Goal: Information Seeking & Learning: Learn about a topic

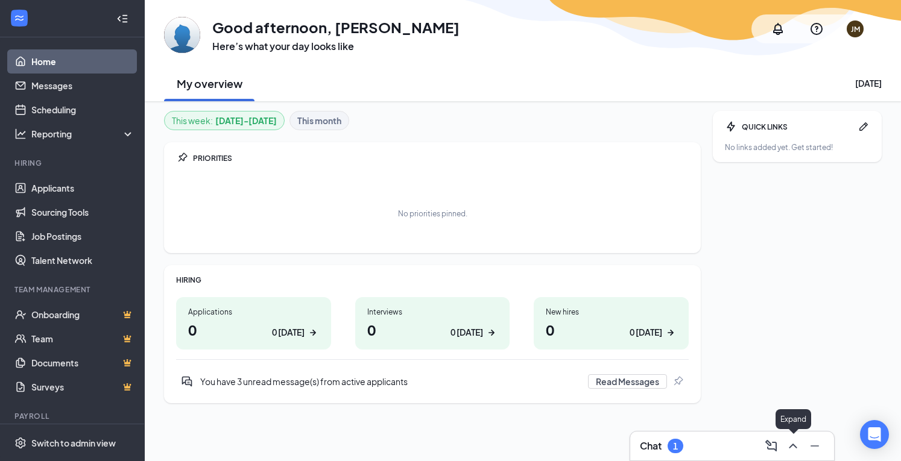
click at [791, 443] on icon "ChevronUp" at bounding box center [793, 446] width 14 height 14
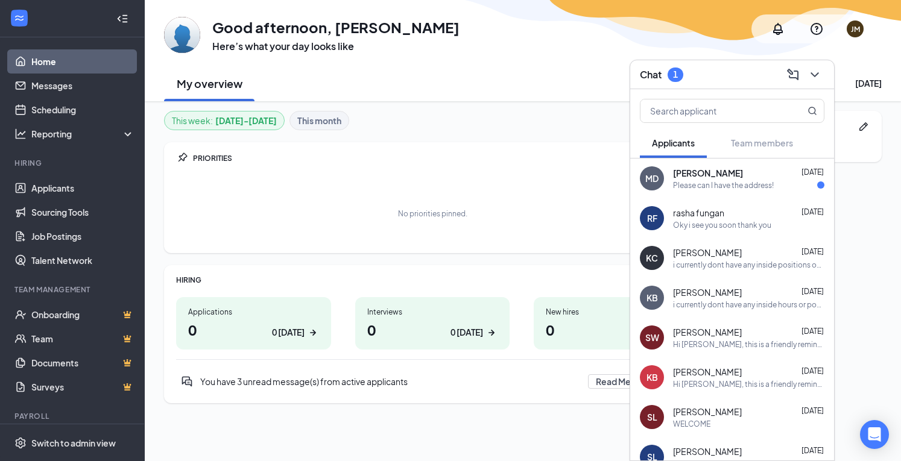
click at [730, 183] on div "Please can I have the address!" at bounding box center [723, 185] width 101 height 10
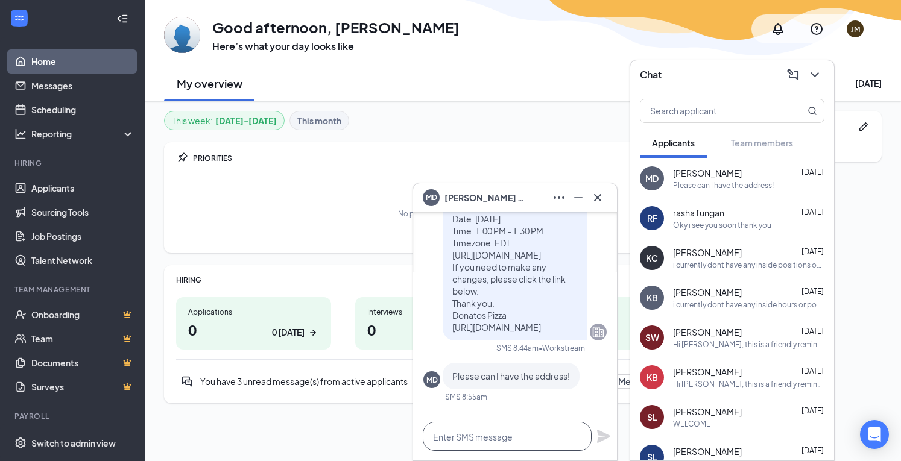
click at [476, 440] on textarea at bounding box center [507, 436] width 169 height 29
type textarea "[STREET_ADDRESS][US_STATE]"
click at [604, 435] on icon "Plane" at bounding box center [603, 436] width 13 height 13
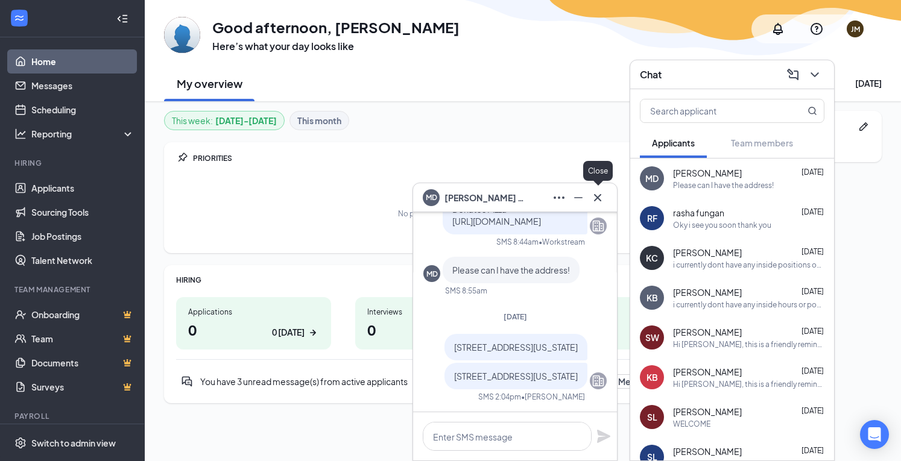
click at [602, 201] on icon "Cross" at bounding box center [597, 198] width 14 height 14
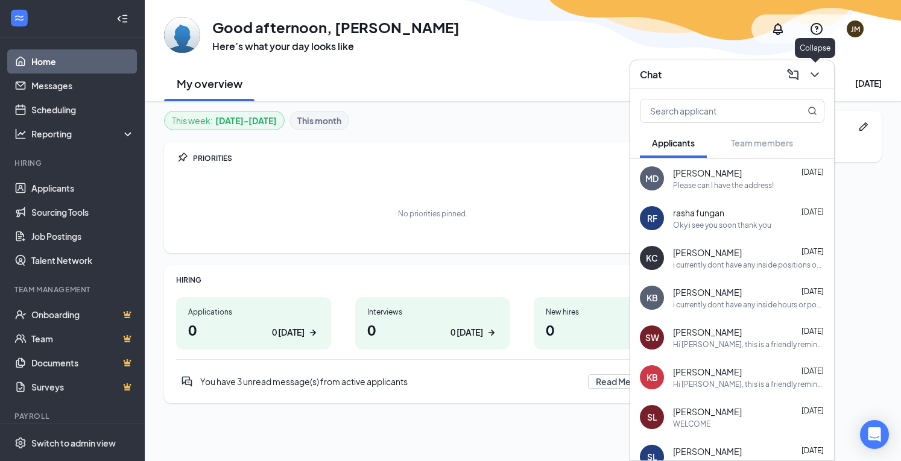
click at [820, 78] on icon "ChevronDown" at bounding box center [815, 75] width 14 height 14
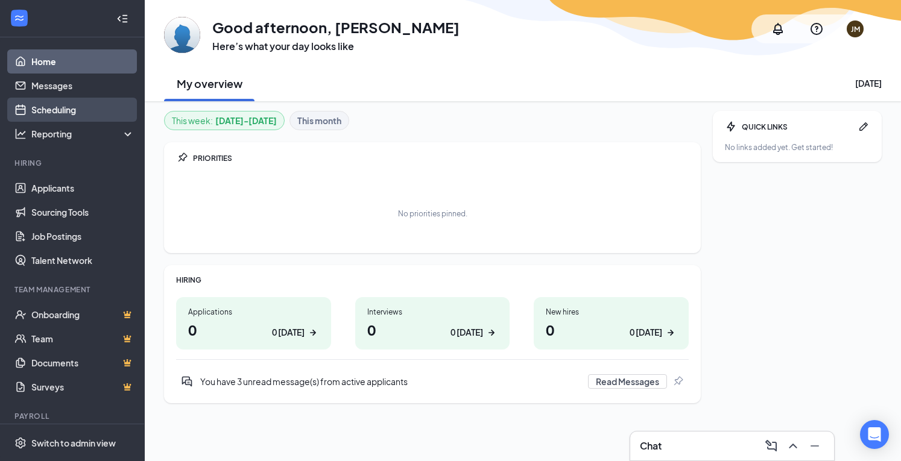
click at [60, 112] on link "Scheduling" at bounding box center [82, 110] width 103 height 24
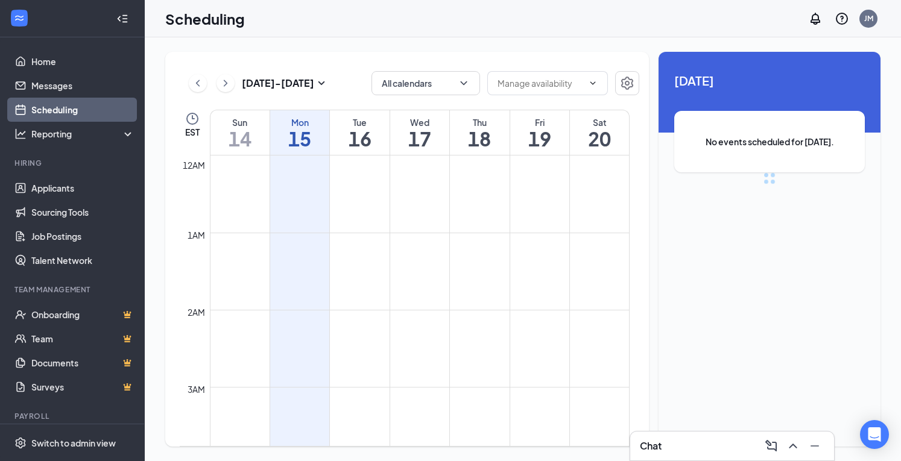
scroll to position [593, 0]
click at [463, 83] on icon "ChevronDown" at bounding box center [463, 83] width 7 height 4
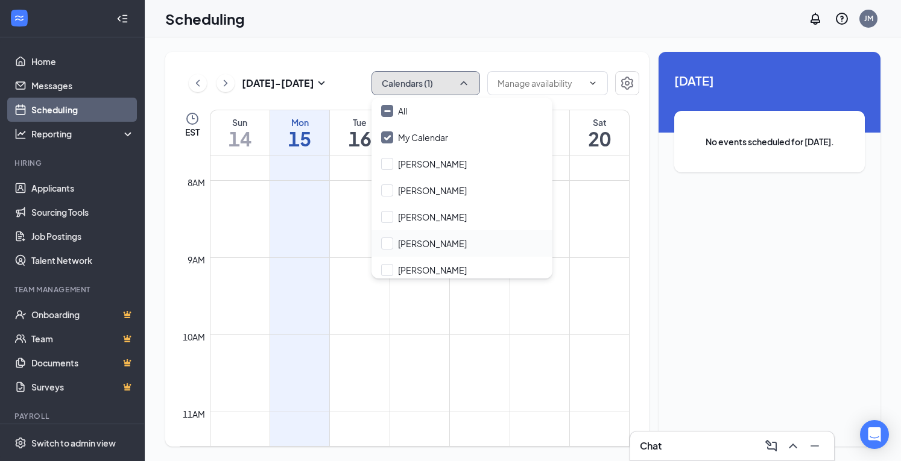
scroll to position [5, 0]
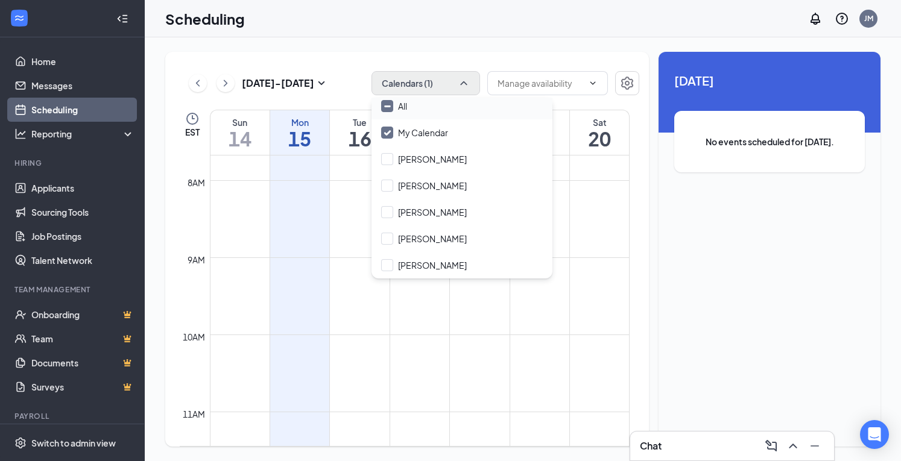
click at [390, 108] on input "All" at bounding box center [394, 106] width 26 height 12
checkbox input "true"
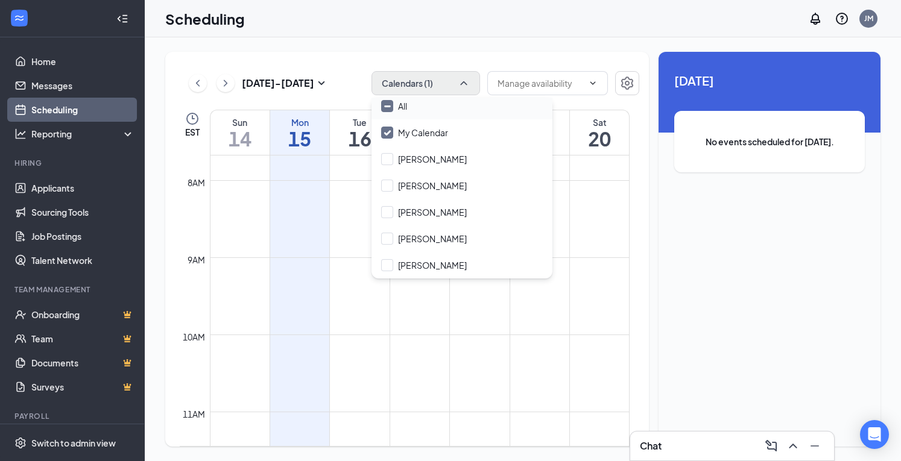
checkbox input "true"
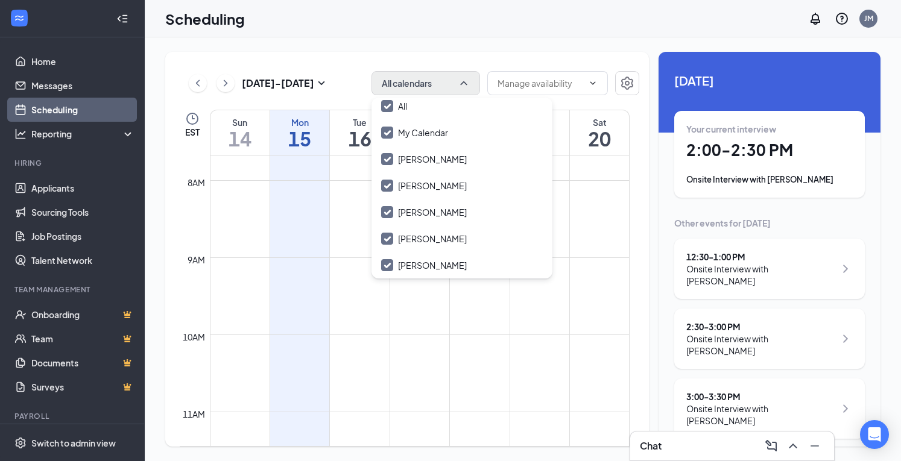
click at [487, 19] on div "Scheduling JM" at bounding box center [523, 18] width 756 height 37
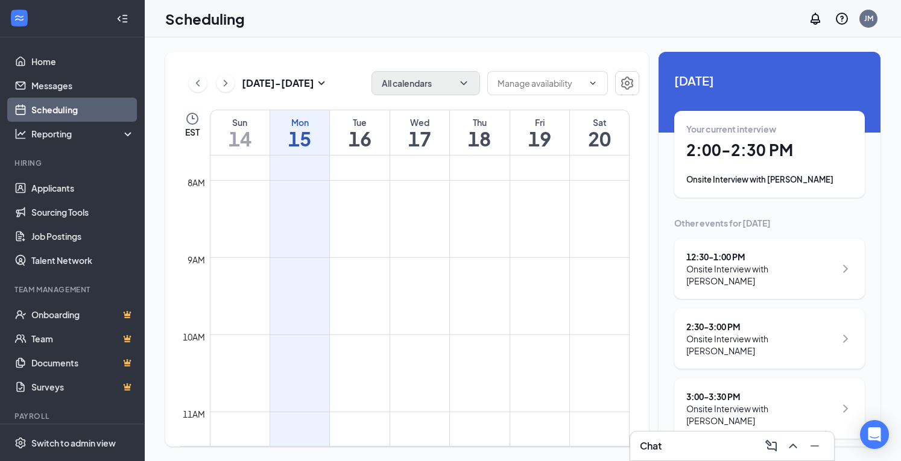
click at [753, 179] on div "Onsite Interview with [PERSON_NAME]" at bounding box center [769, 180] width 166 height 12
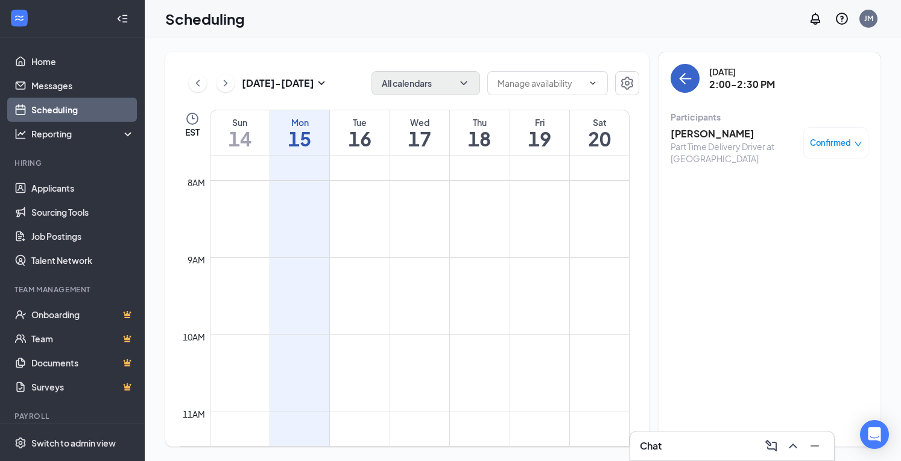
click at [688, 74] on icon "ArrowLeft" at bounding box center [685, 78] width 14 height 14
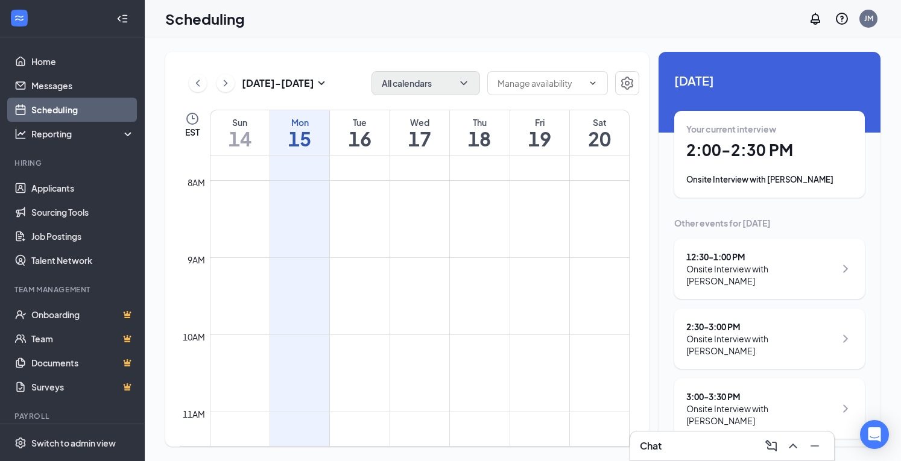
click at [766, 264] on div "Onsite Interview with [PERSON_NAME]" at bounding box center [760, 275] width 149 height 24
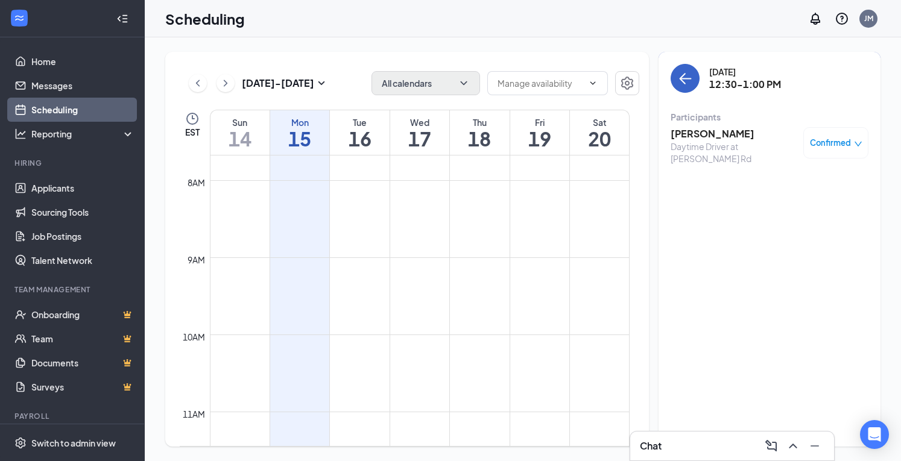
click at [690, 80] on icon "ArrowLeft" at bounding box center [685, 78] width 14 height 14
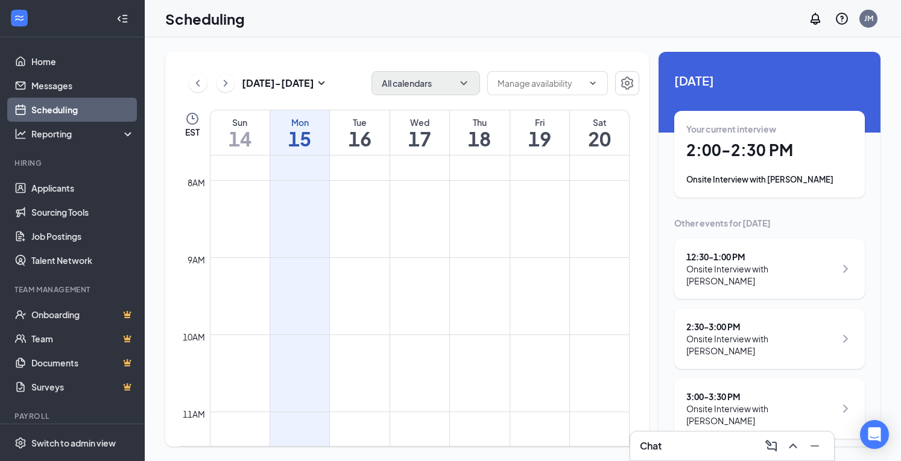
click at [772, 333] on div "Onsite Interview with [PERSON_NAME]" at bounding box center [760, 345] width 149 height 24
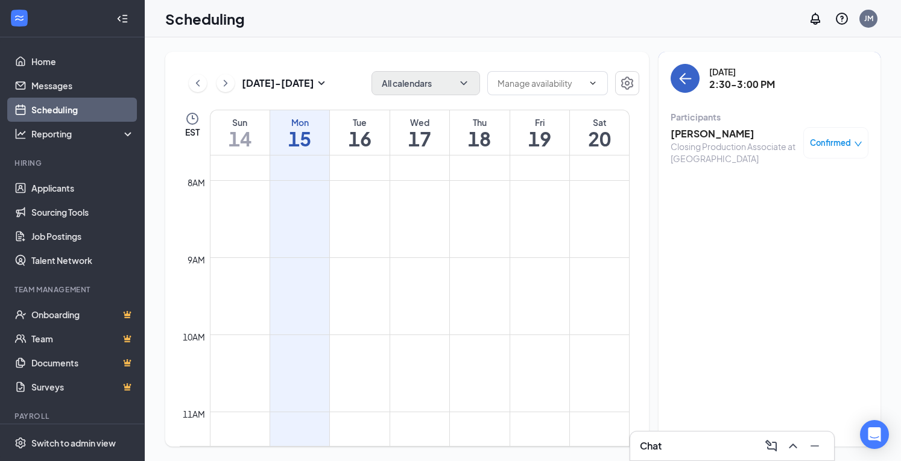
click at [691, 74] on icon "ArrowLeft" at bounding box center [685, 78] width 14 height 14
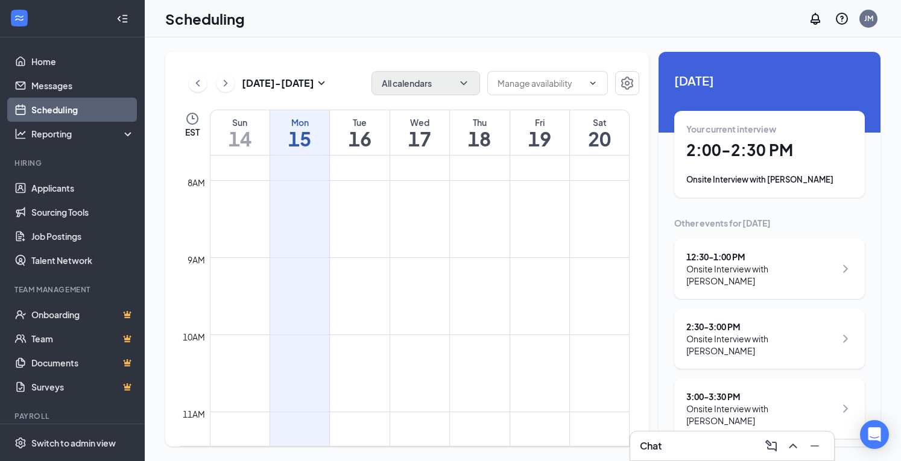
click at [722, 403] on div "Onsite Interview with [PERSON_NAME]" at bounding box center [760, 415] width 149 height 24
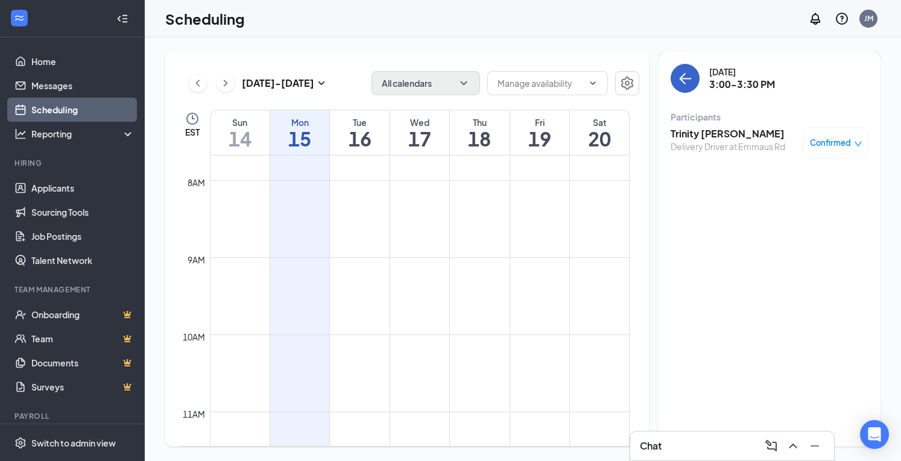
click at [684, 78] on icon "ArrowLeft" at bounding box center [685, 78] width 14 height 14
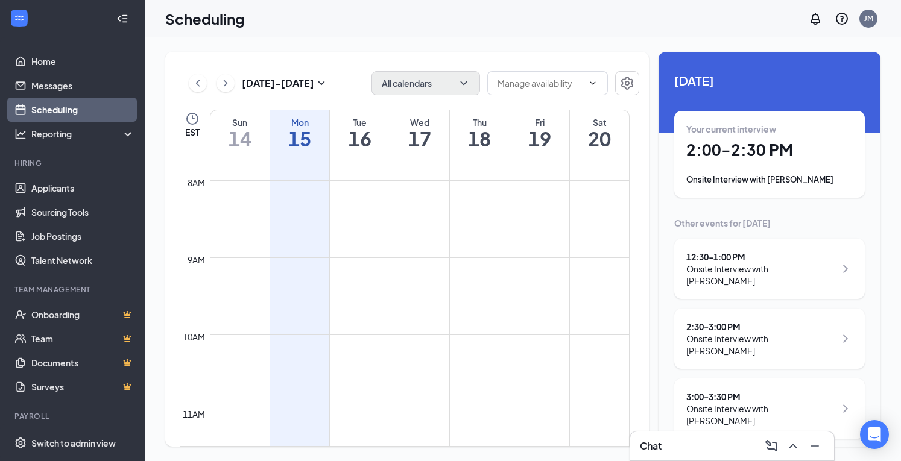
click at [358, 130] on h1 "16" at bounding box center [359, 138] width 59 height 21
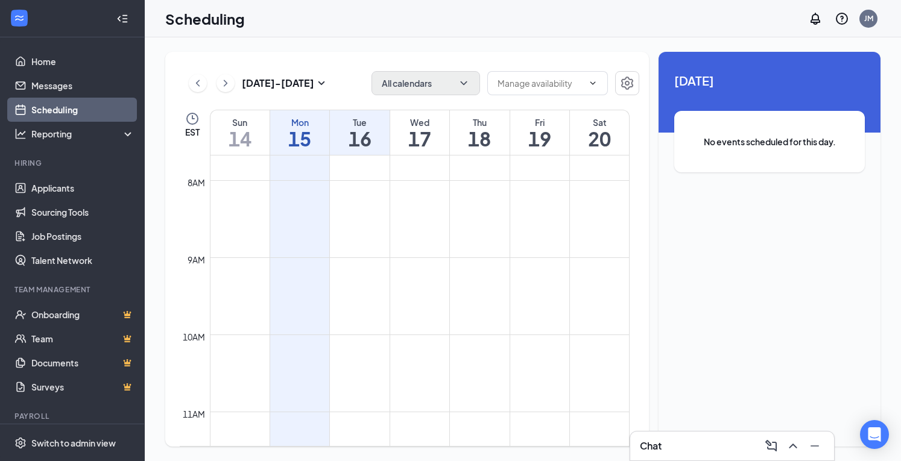
click at [417, 136] on h1 "17" at bounding box center [419, 138] width 59 height 21
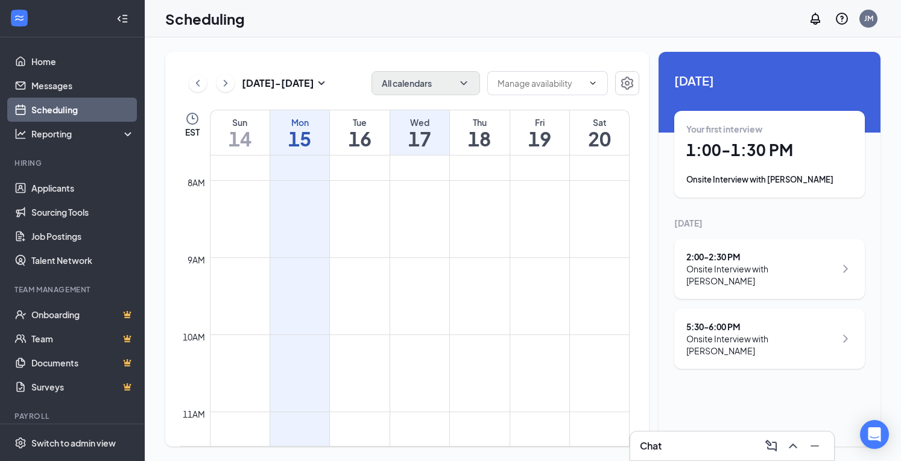
click at [800, 178] on div "Onsite Interview with [PERSON_NAME]" at bounding box center [769, 180] width 166 height 12
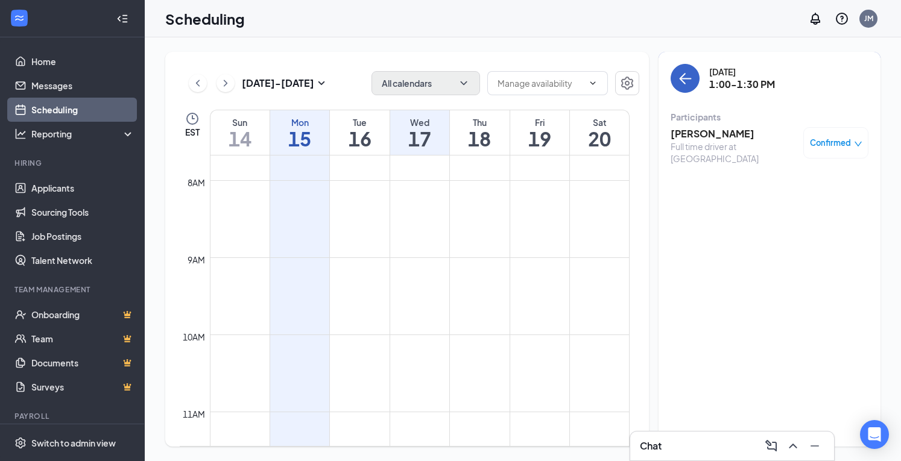
click at [679, 82] on icon "ArrowLeft" at bounding box center [685, 78] width 14 height 14
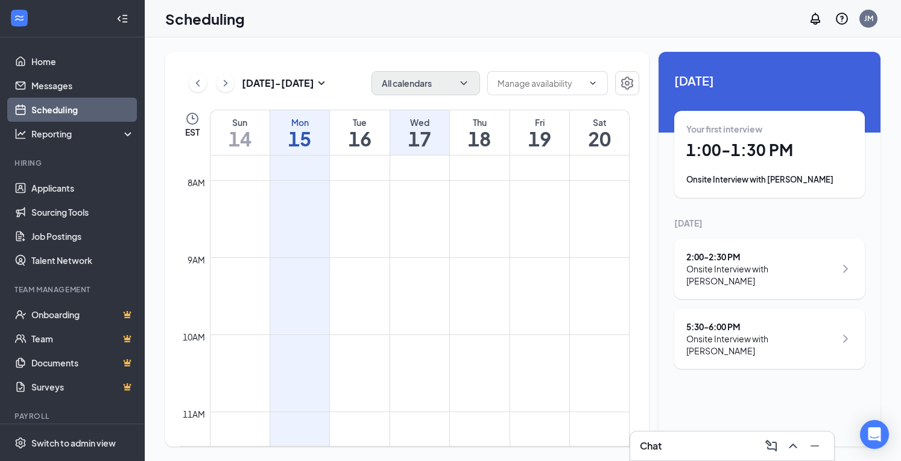
click at [736, 187] on div "Your first interview 1:00 - 1:30 PM Onsite Interview with [PERSON_NAME]" at bounding box center [769, 154] width 191 height 87
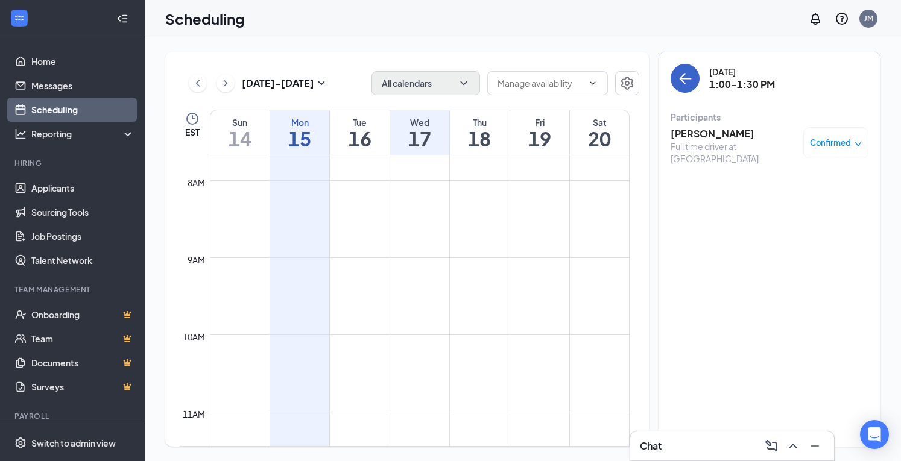
click at [687, 83] on icon "ArrowLeft" at bounding box center [685, 78] width 14 height 14
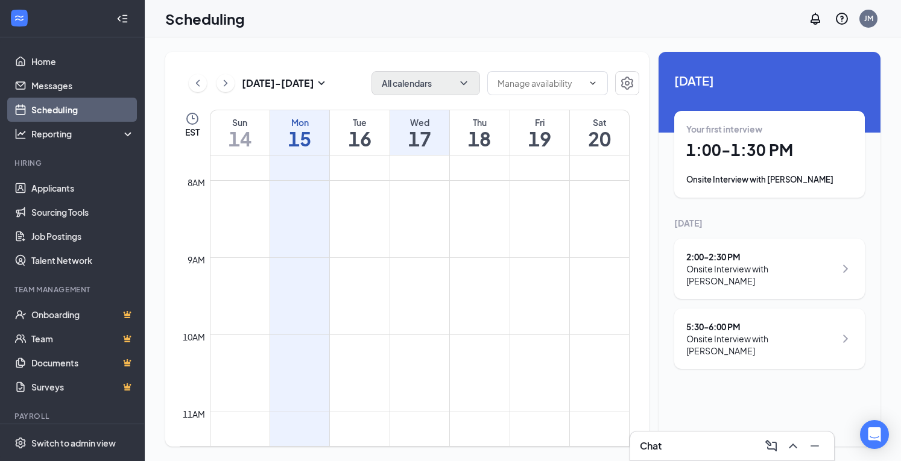
click at [739, 259] on div "2:00 - 2:30 PM" at bounding box center [760, 257] width 149 height 12
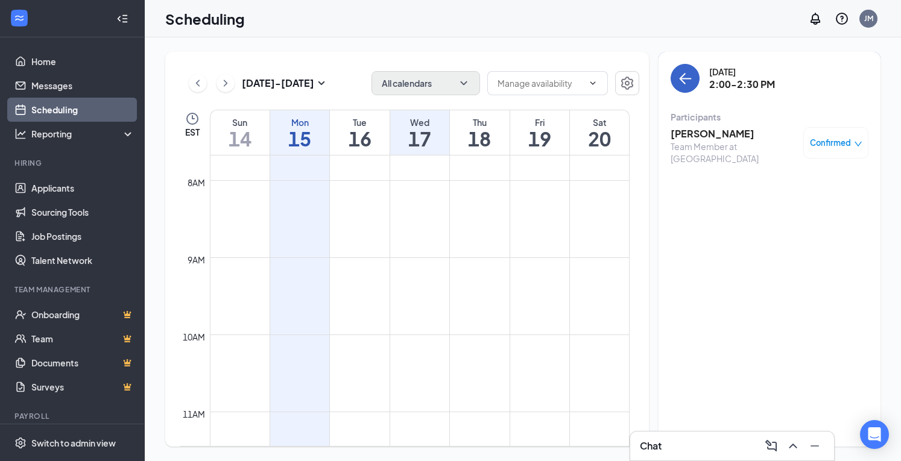
click at [690, 74] on icon "ArrowLeft" at bounding box center [685, 78] width 14 height 14
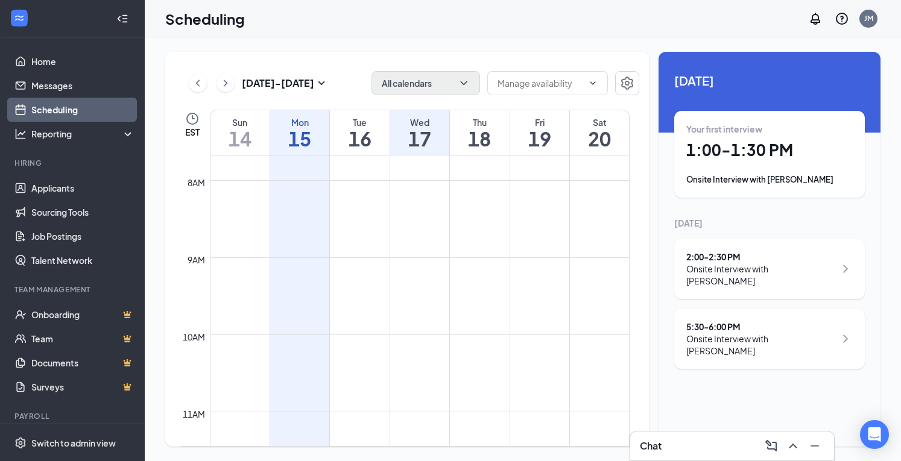
click at [725, 333] on div "Onsite Interview with [PERSON_NAME]" at bounding box center [760, 345] width 149 height 24
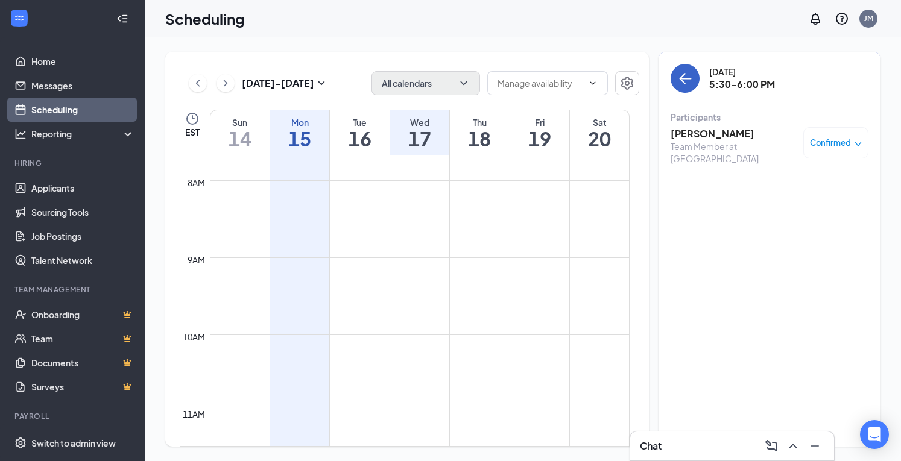
click at [694, 72] on button "back-button" at bounding box center [685, 78] width 29 height 29
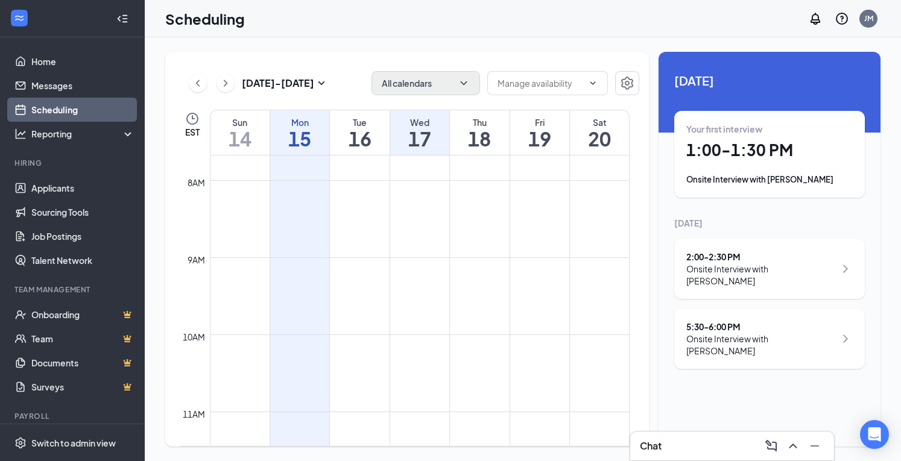
click at [478, 141] on h1 "18" at bounding box center [479, 138] width 59 height 21
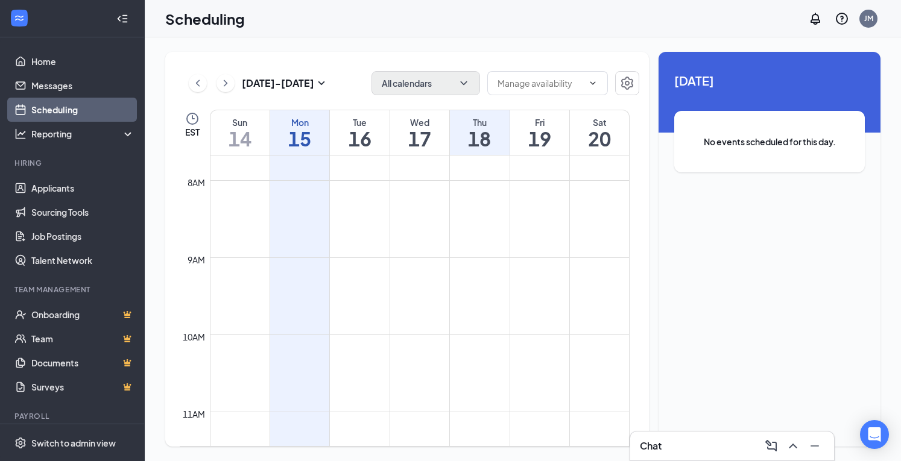
click at [540, 139] on h1 "19" at bounding box center [539, 138] width 59 height 21
click at [584, 141] on h1 "20" at bounding box center [599, 138] width 59 height 21
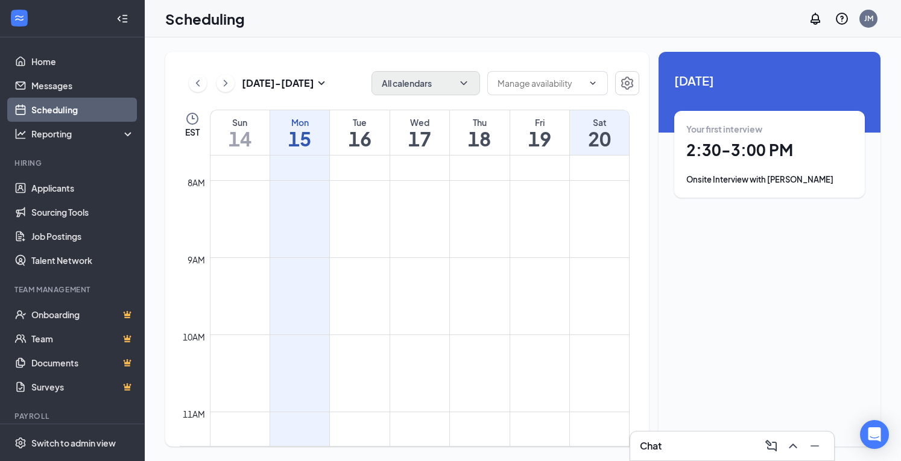
click at [770, 184] on div "Onsite Interview with [PERSON_NAME]" at bounding box center [769, 180] width 166 height 12
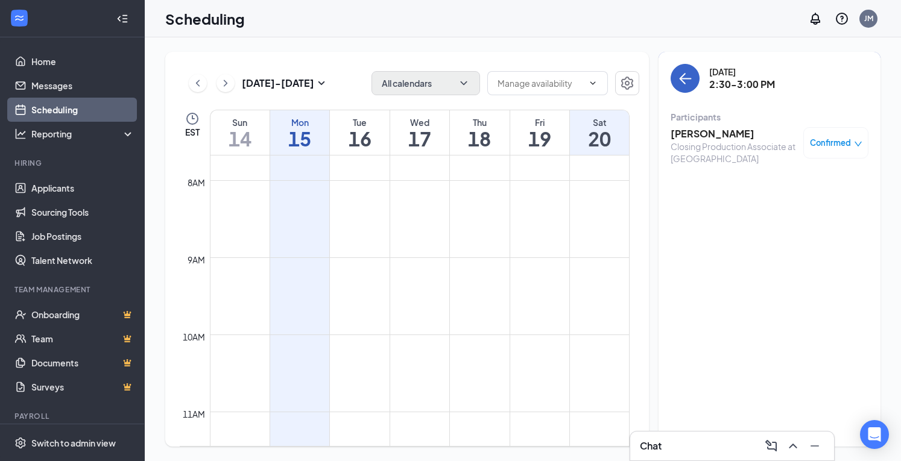
click at [683, 78] on icon "ArrowLeft" at bounding box center [685, 78] width 11 height 1
